Goal: Navigation & Orientation: Find specific page/section

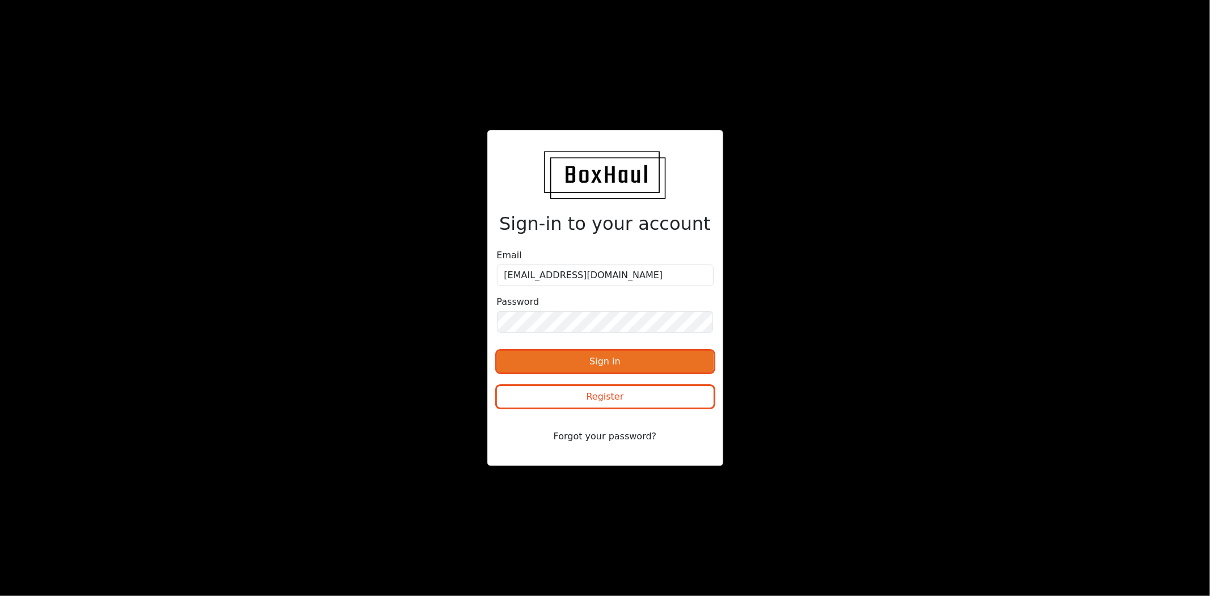
click at [644, 361] on button "Sign in" at bounding box center [605, 362] width 217 height 22
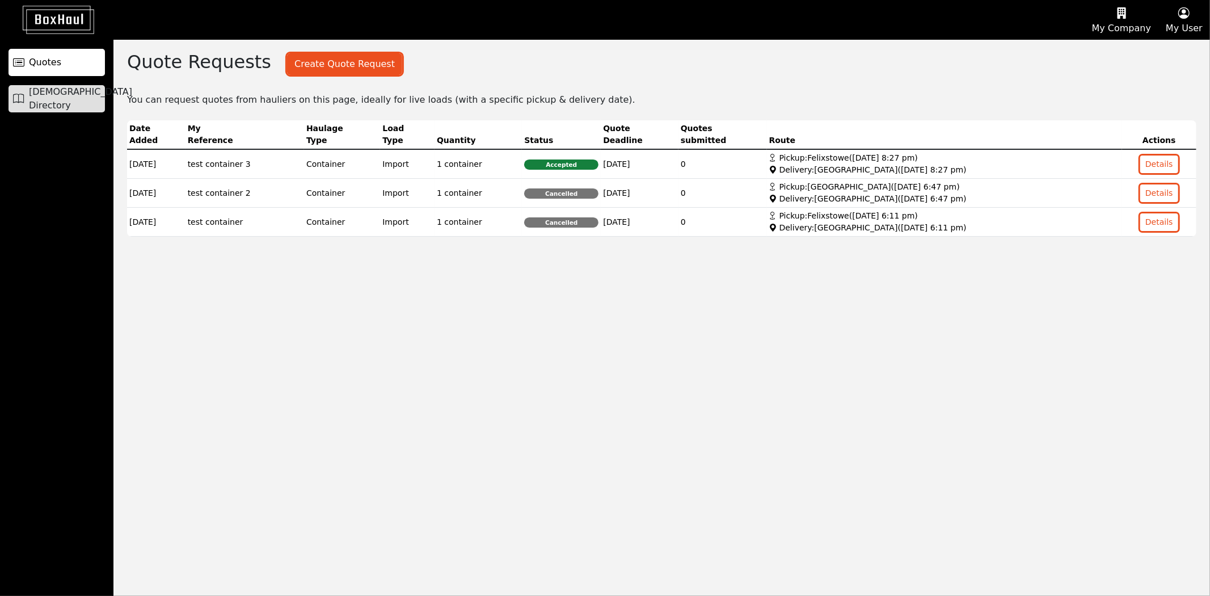
click at [75, 99] on span "[DEMOGRAPHIC_DATA] Directory" at bounding box center [80, 98] width 103 height 27
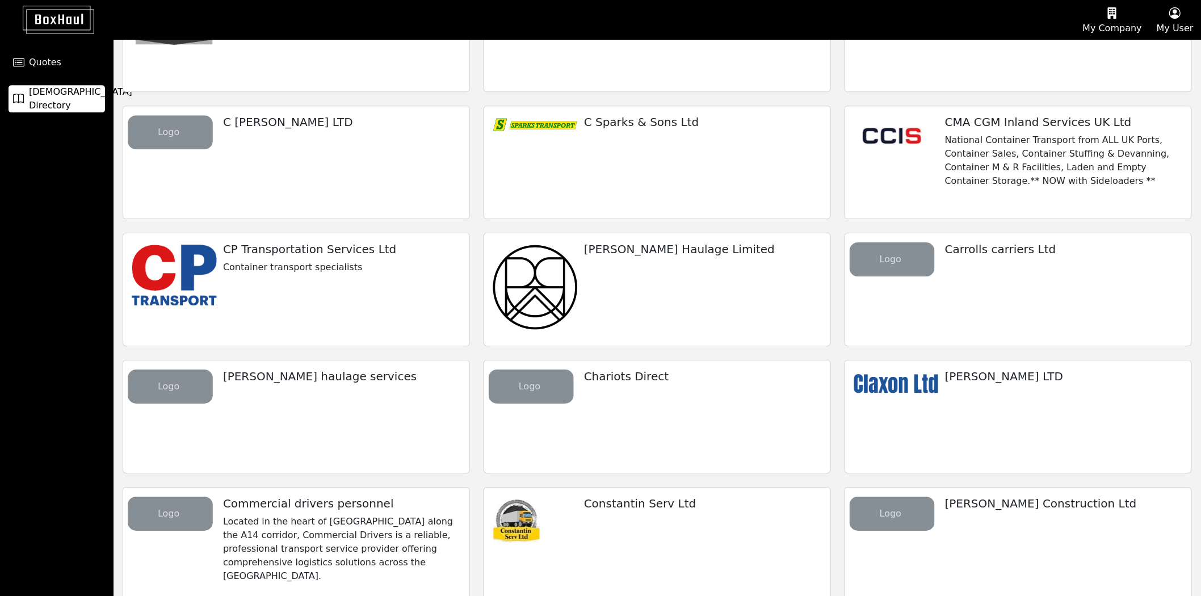
scroll to position [1323, 0]
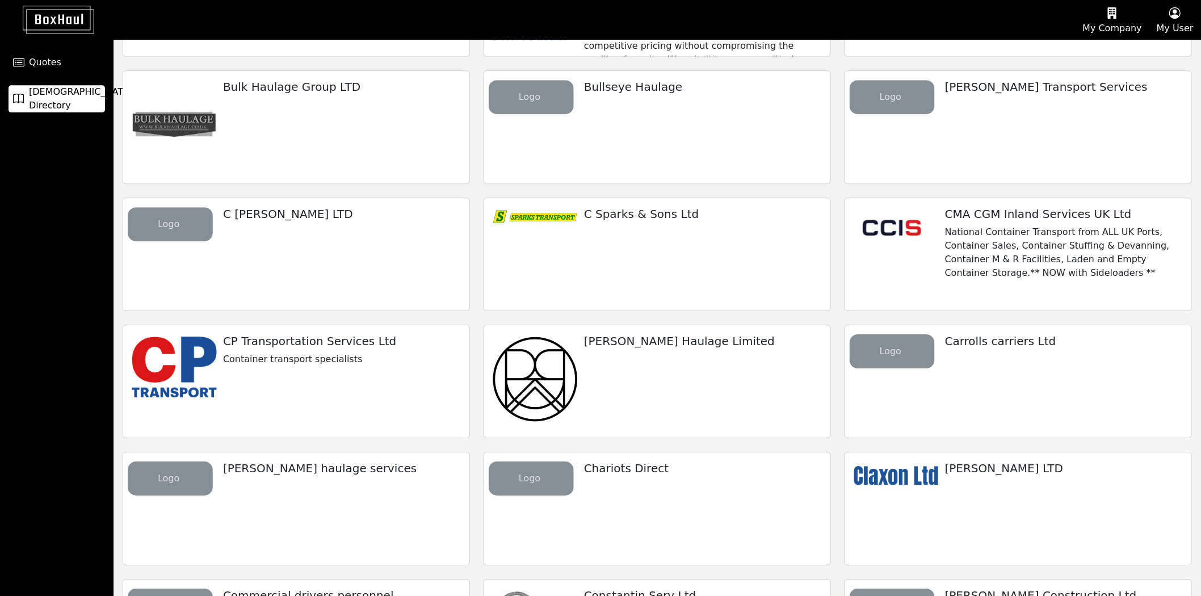
click at [1022, 246] on p "National Container Transport from ALL UK Ports, Container Sales, Container Stuf…" at bounding box center [1063, 252] width 237 height 54
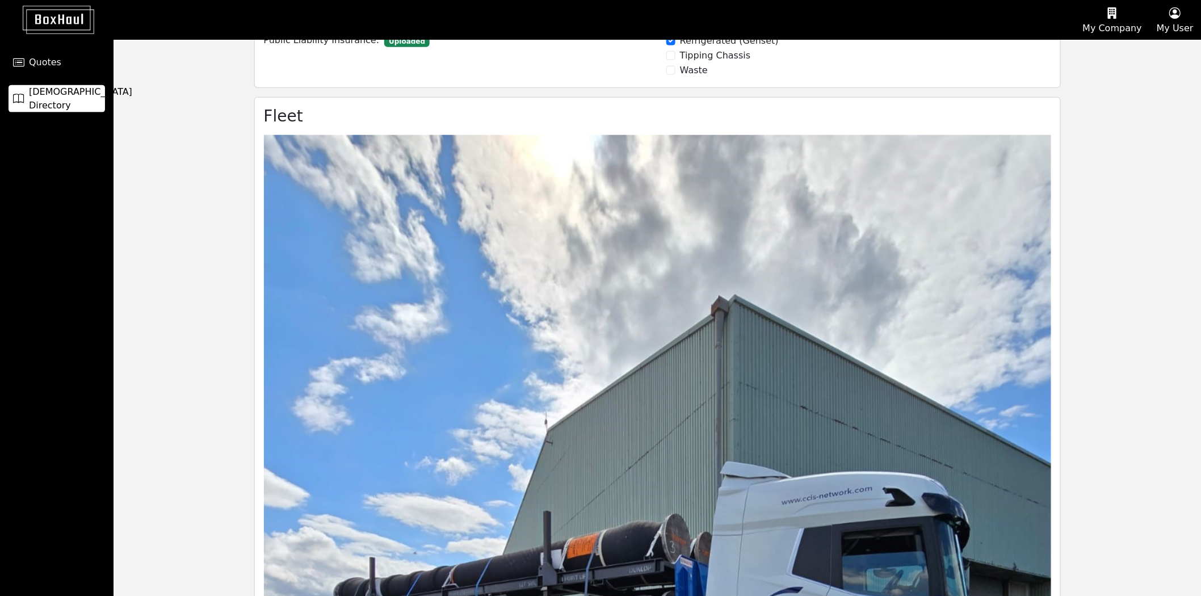
scroll to position [819, 0]
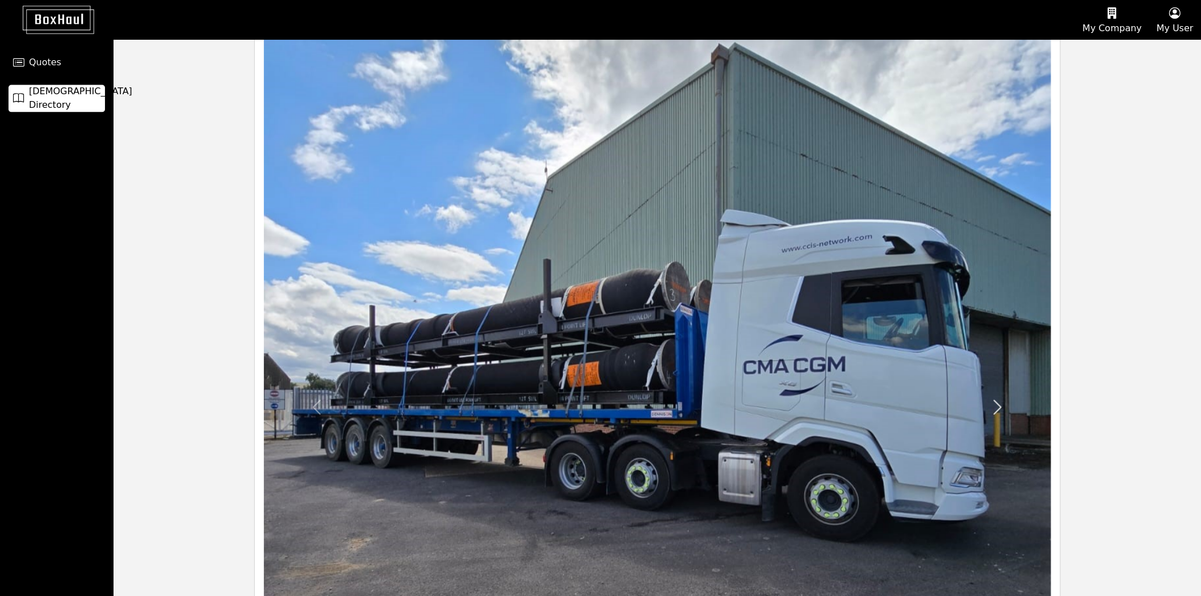
click at [1009, 359] on link "Next" at bounding box center [998, 407] width 120 height 1049
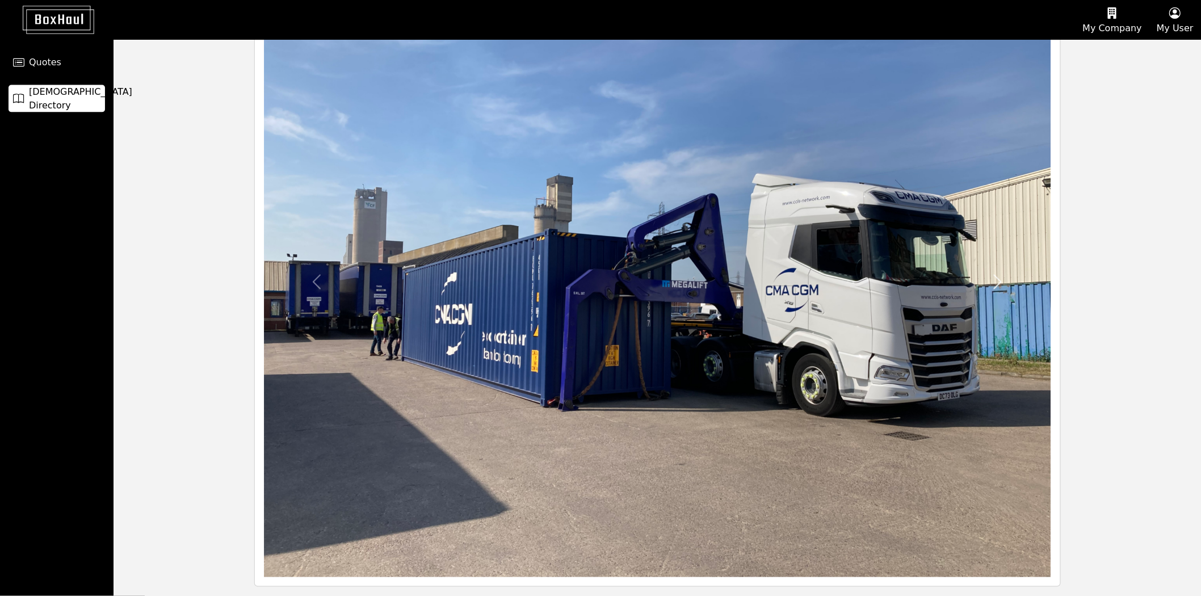
click at [1003, 353] on link "Next" at bounding box center [998, 282] width 120 height 590
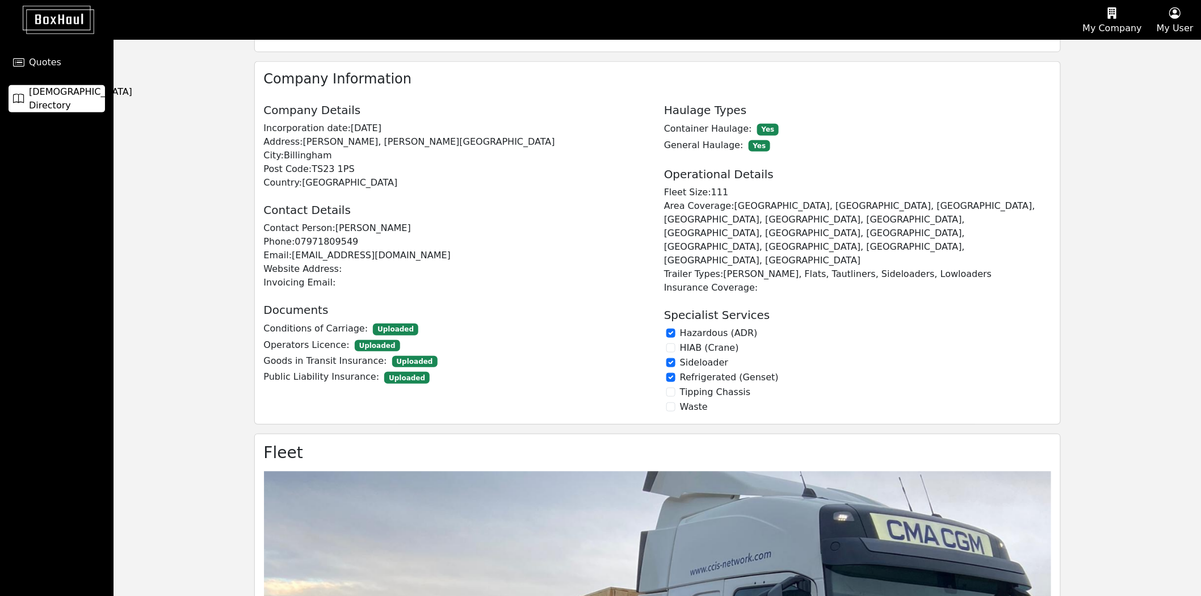
scroll to position [43, 0]
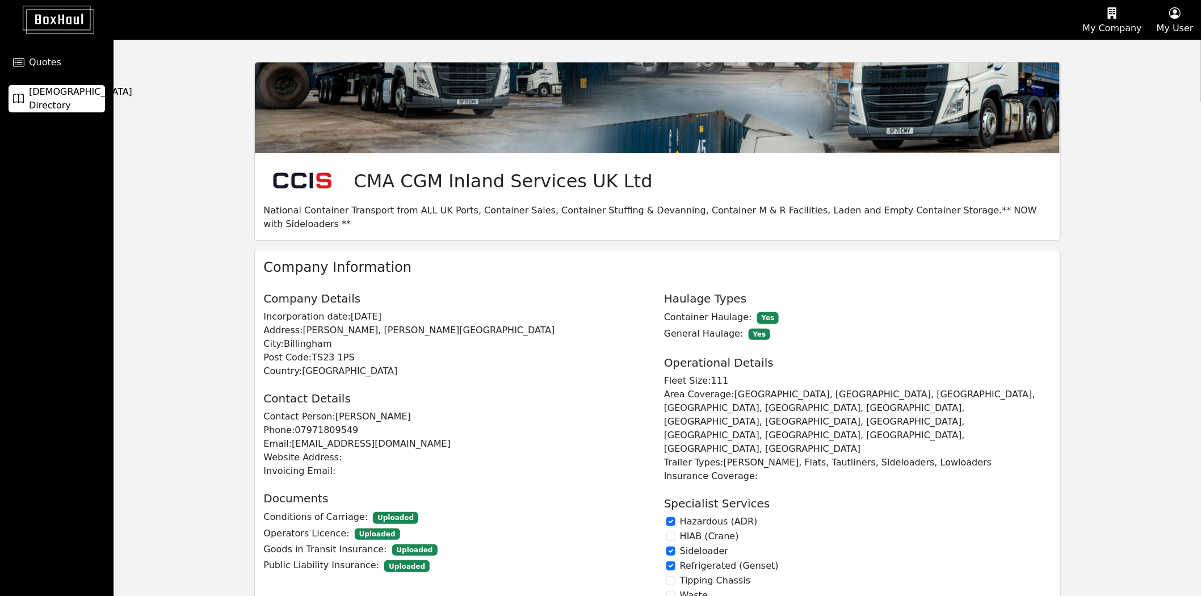
click at [69, 104] on span "[DEMOGRAPHIC_DATA] Directory" at bounding box center [80, 98] width 103 height 27
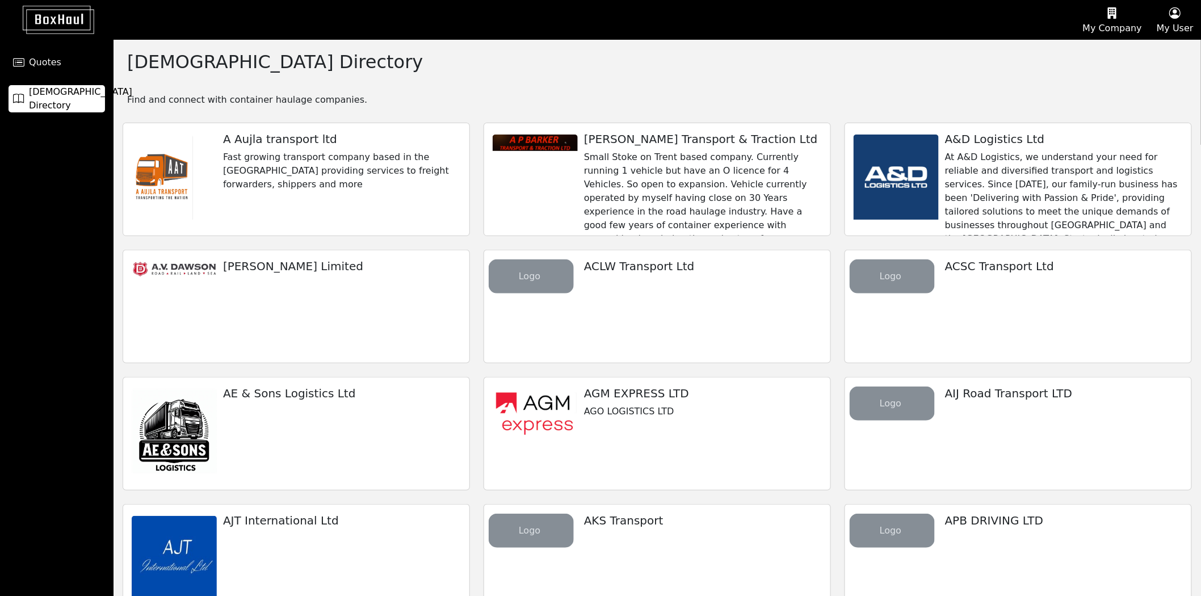
click at [1105, 27] on button "My Company" at bounding box center [1112, 20] width 74 height 39
click at [1098, 56] on div "Company Profile" at bounding box center [1098, 54] width 102 height 18
